Goal: Go to known website: Access a specific website the user already knows

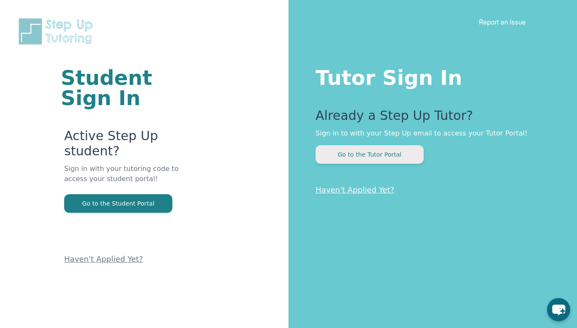
click at [356, 152] on button "Go to the Tutor Portal" at bounding box center [369, 154] width 108 height 19
